Goal: Subscribe to service/newsletter

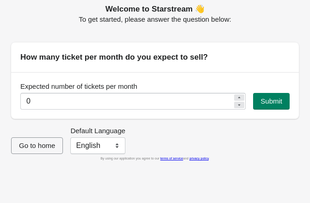
click at [236, 104] on icon at bounding box center [239, 105] width 6 height 6
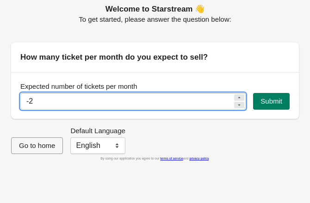
click at [236, 104] on icon at bounding box center [239, 105] width 6 height 6
click at [239, 97] on icon at bounding box center [239, 98] width 6 height 6
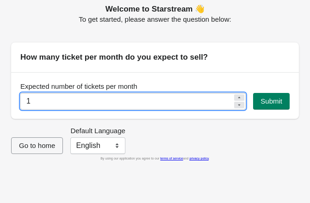
click at [239, 97] on icon at bounding box center [239, 98] width 6 height 6
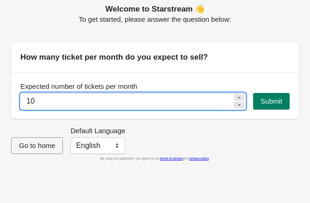
click at [239, 97] on icon at bounding box center [239, 98] width 6 height 6
click at [237, 98] on icon at bounding box center [239, 98] width 6 height 6
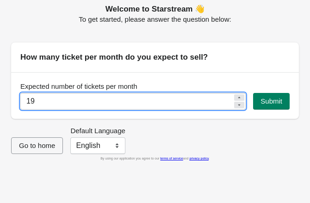
click at [237, 98] on icon at bounding box center [239, 98] width 6 height 6
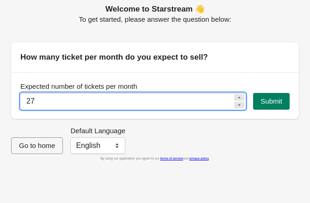
click at [237, 98] on icon at bounding box center [239, 98] width 6 height 6
type input "30"
click at [272, 95] on button "Submit" at bounding box center [271, 101] width 37 height 17
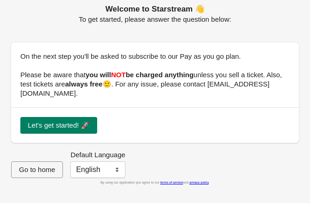
click at [77, 107] on div "Let's get started! 🚀" at bounding box center [155, 125] width 288 height 36
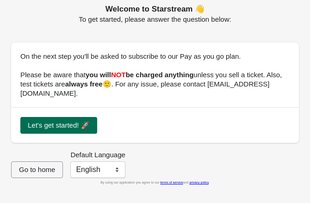
click at [75, 122] on span "Let's get started! 🚀" at bounding box center [59, 125] width 62 height 7
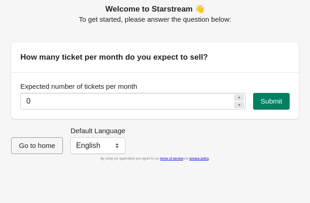
click at [241, 97] on icon at bounding box center [239, 98] width 6 height 6
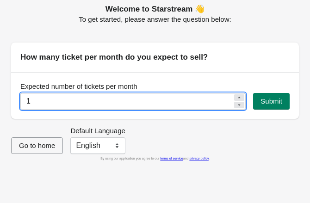
click at [241, 97] on icon at bounding box center [239, 98] width 6 height 6
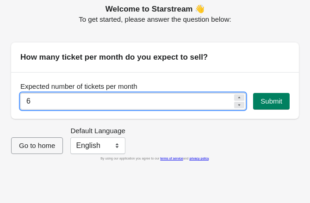
click at [241, 97] on icon at bounding box center [239, 98] width 6 height 6
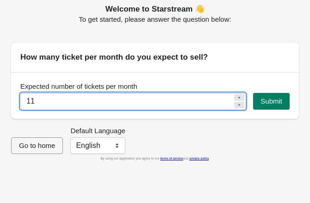
click at [241, 97] on icon at bounding box center [239, 98] width 6 height 6
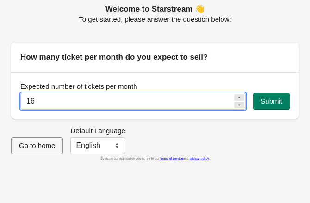
click at [241, 97] on icon at bounding box center [239, 98] width 6 height 6
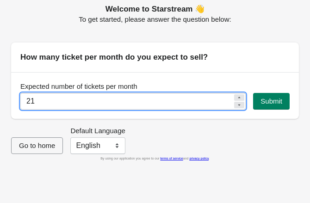
click at [241, 97] on icon at bounding box center [239, 98] width 6 height 6
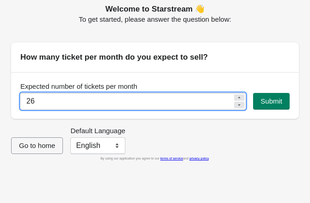
click at [241, 97] on icon at bounding box center [239, 98] width 6 height 6
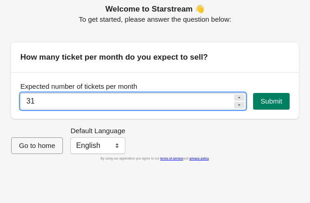
click at [241, 97] on icon at bounding box center [239, 98] width 6 height 6
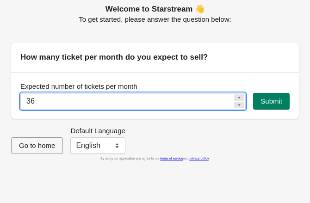
click at [241, 97] on icon at bounding box center [239, 98] width 6 height 6
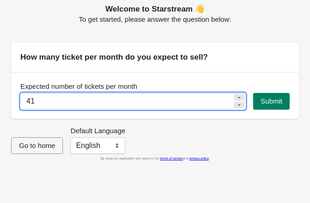
click at [241, 97] on icon at bounding box center [239, 98] width 6 height 6
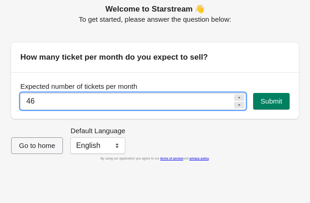
click at [241, 97] on icon at bounding box center [239, 98] width 6 height 6
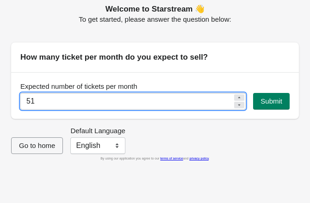
click at [241, 97] on icon at bounding box center [239, 98] width 6 height 6
type input "52"
click at [268, 99] on span "Submit" at bounding box center [272, 101] width 22 height 7
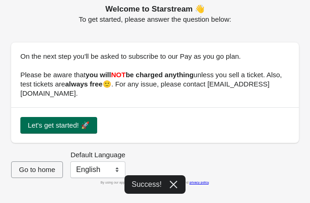
click at [82, 122] on span "Let's get started! 🚀" at bounding box center [59, 125] width 62 height 7
